Goal: Check status: Check status

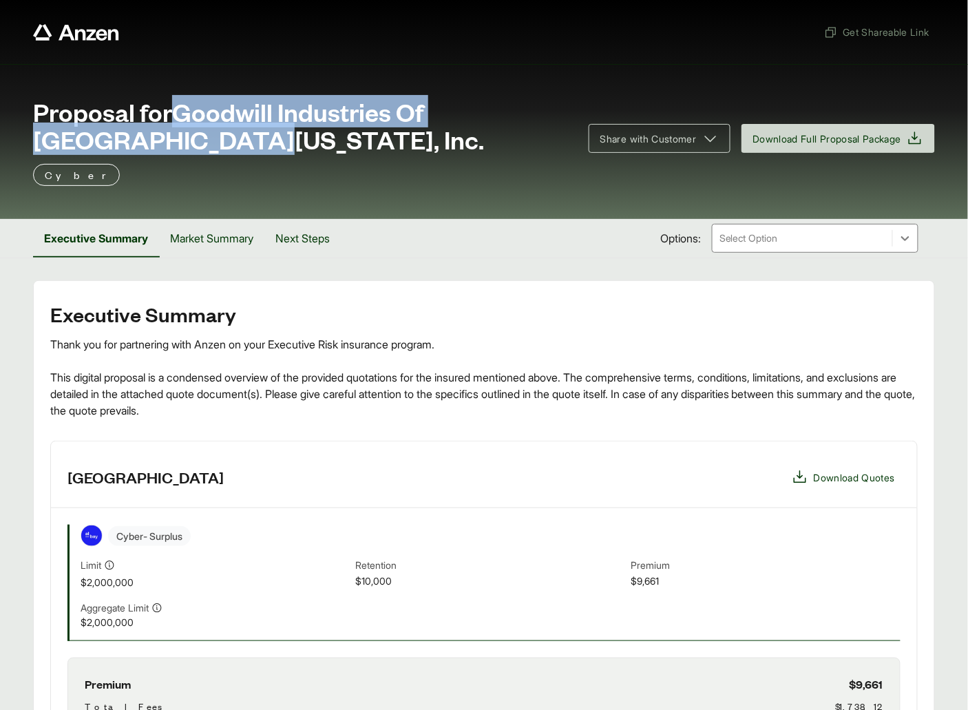
drag, startPoint x: 185, startPoint y: 111, endPoint x: 206, endPoint y: 107, distance: 21.6
click at [167, 138] on span "Proposal for Goodwill Industries Of South Texas, Inc." at bounding box center [302, 125] width 539 height 55
copy span "Goodwill Industries Of South Texas, Inc."
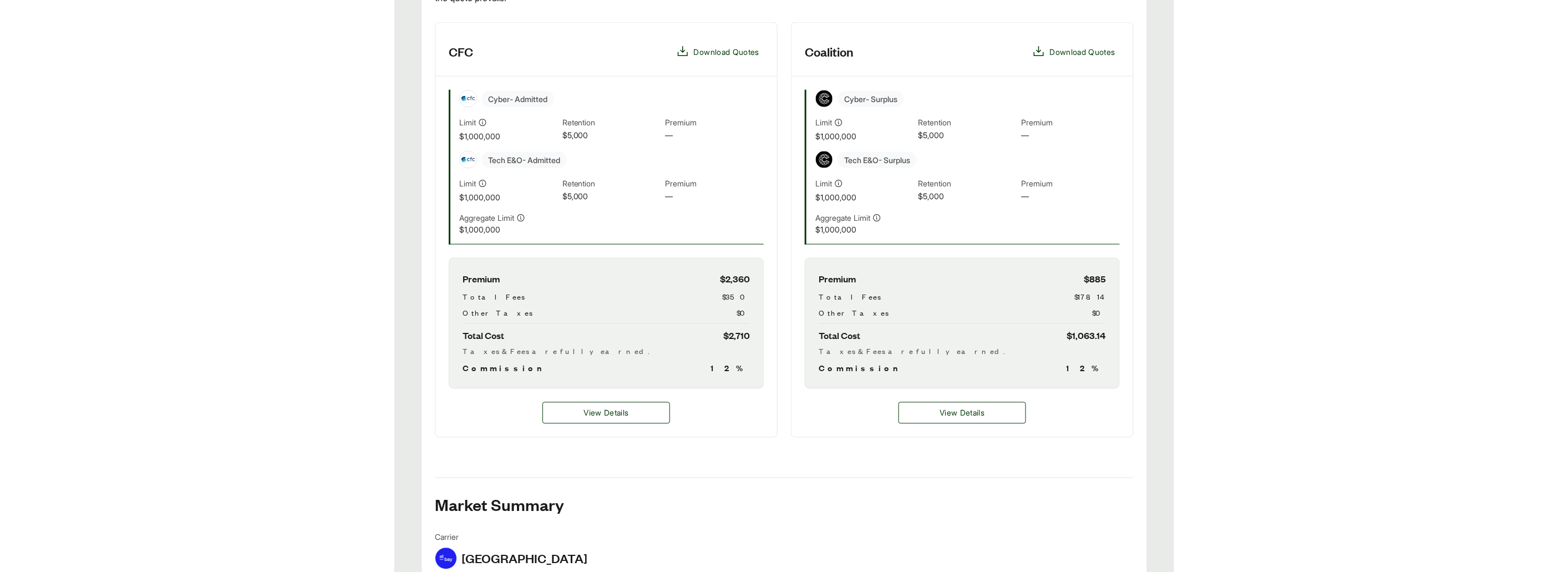
scroll to position [93, 0]
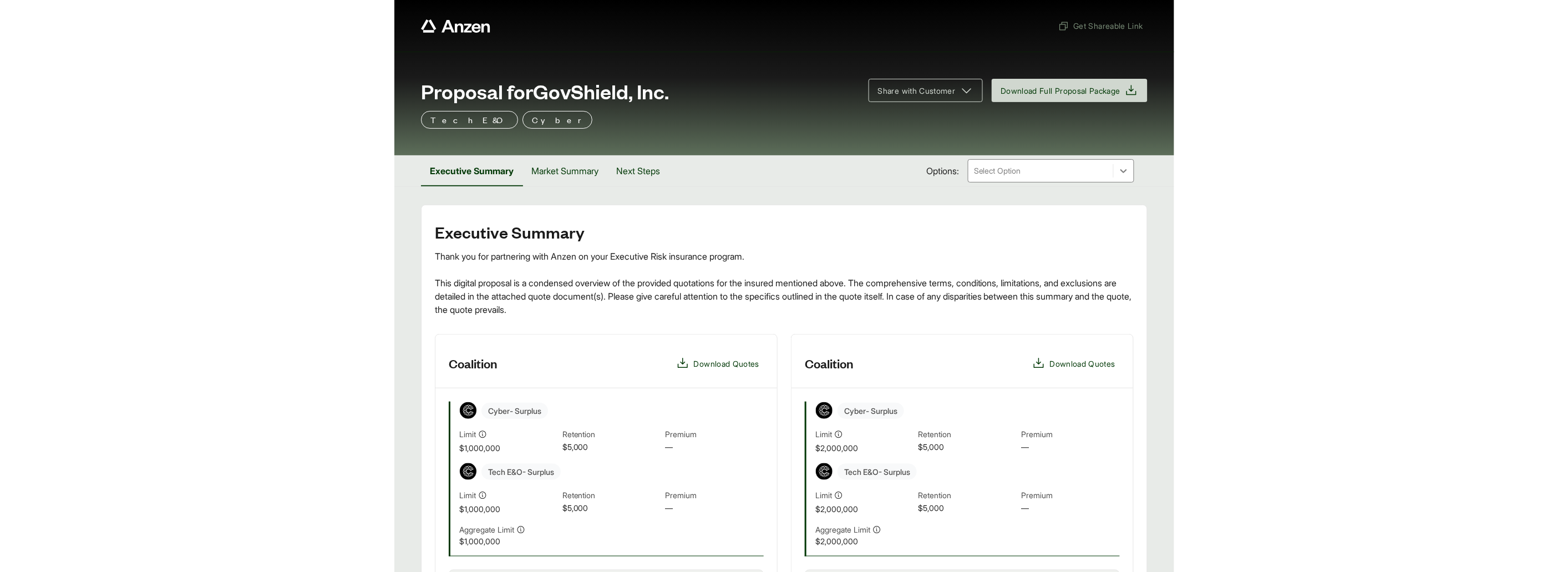
scroll to position [246, 0]
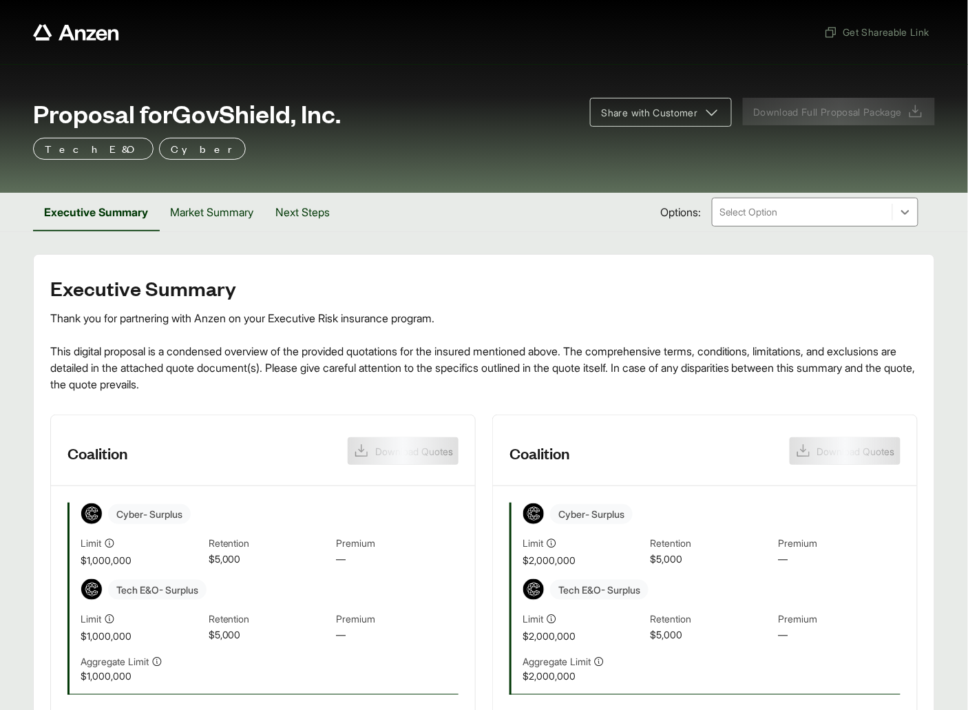
scroll to position [346, 0]
